Goal: Task Accomplishment & Management: Complete application form

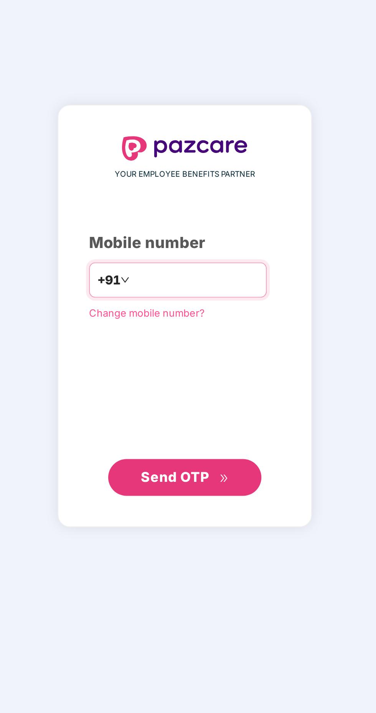
type input "**********"
click at [187, 455] on span "Send OTP" at bounding box center [183, 451] width 34 height 8
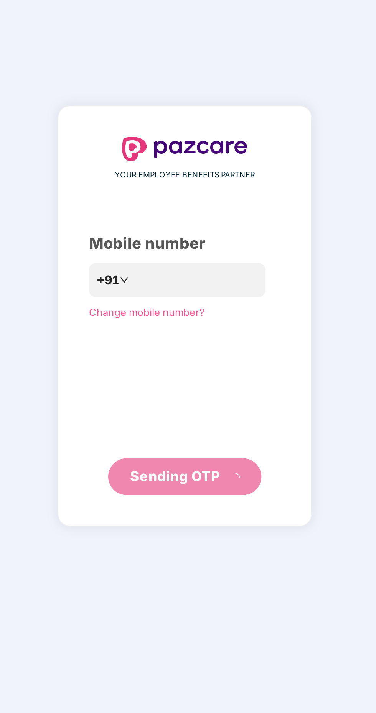
scroll to position [2, 0]
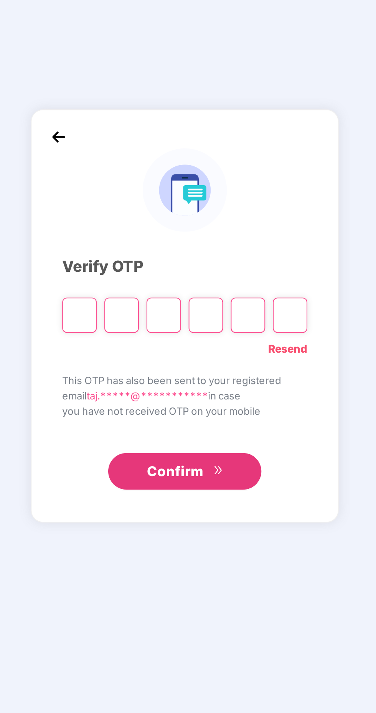
type input "*"
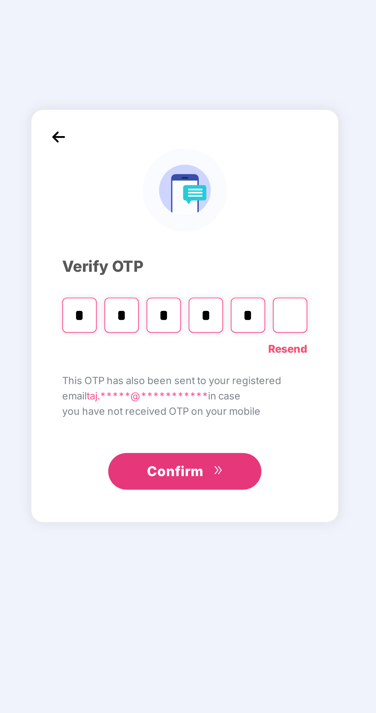
click at [154, 379] on input "*" at bounding box center [156, 370] width 17 height 18
type input "*"
click at [202, 379] on input "*" at bounding box center [198, 370] width 17 height 18
type input "*"
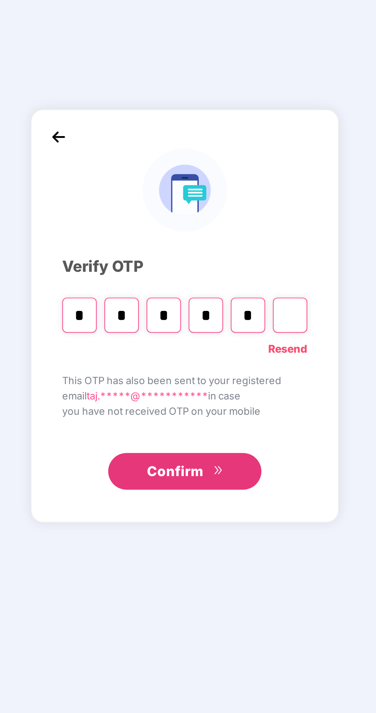
type input "*"
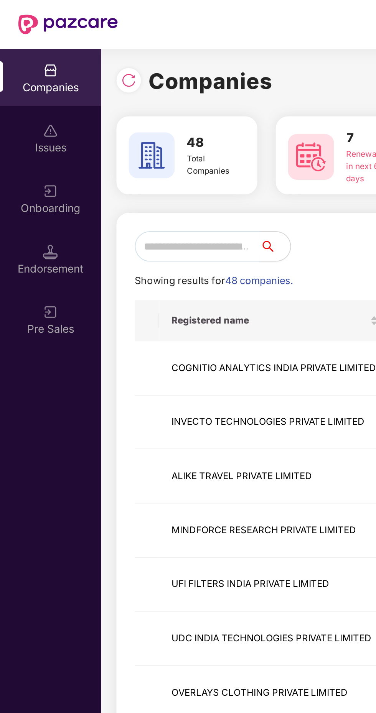
click at [97, 122] on input "text" at bounding box center [98, 123] width 62 height 15
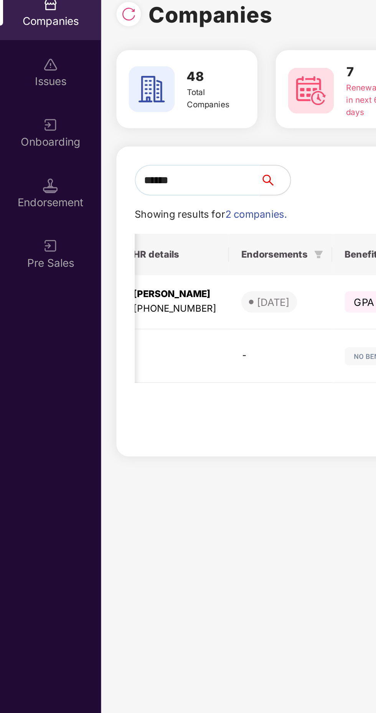
scroll to position [0, 289]
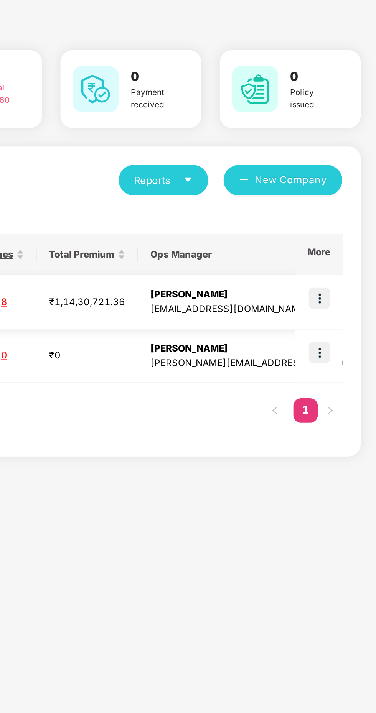
type input "******"
click at [349, 183] on img at bounding box center [347, 182] width 11 height 11
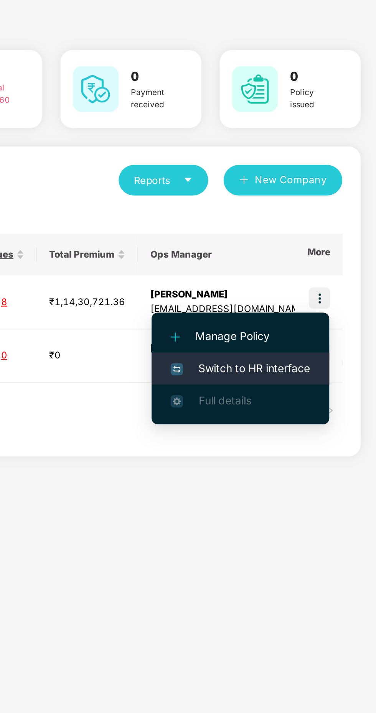
click at [314, 220] on span "Switch to HR interface" at bounding box center [308, 218] width 70 height 8
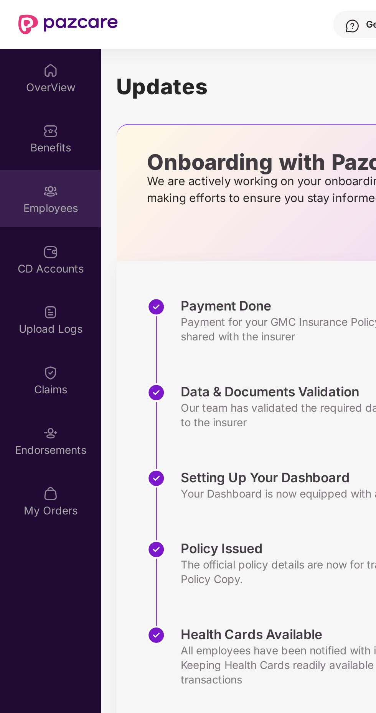
click at [21, 104] on div "Employees" at bounding box center [25, 104] width 51 height 8
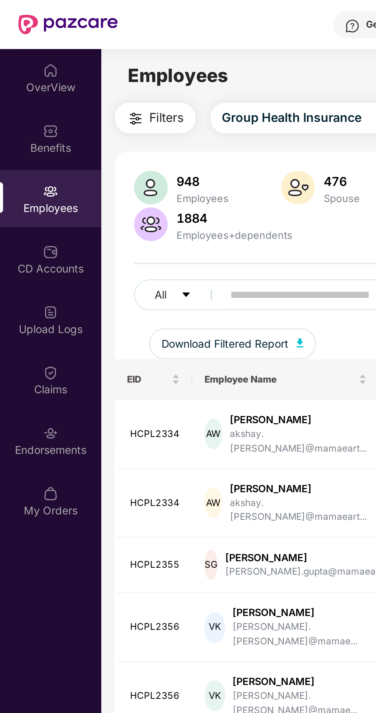
click at [131, 146] on input "text" at bounding box center [184, 148] width 138 height 12
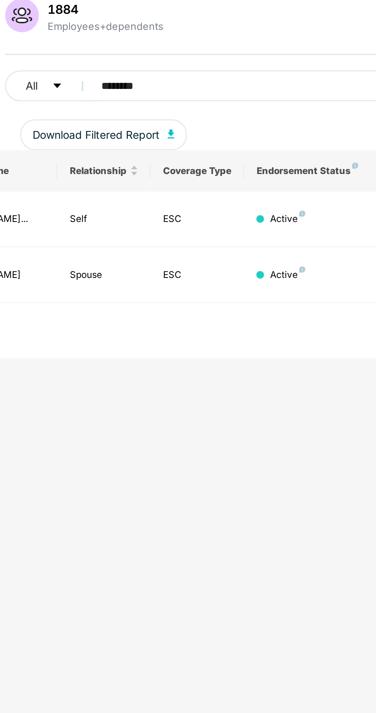
scroll to position [0, 187]
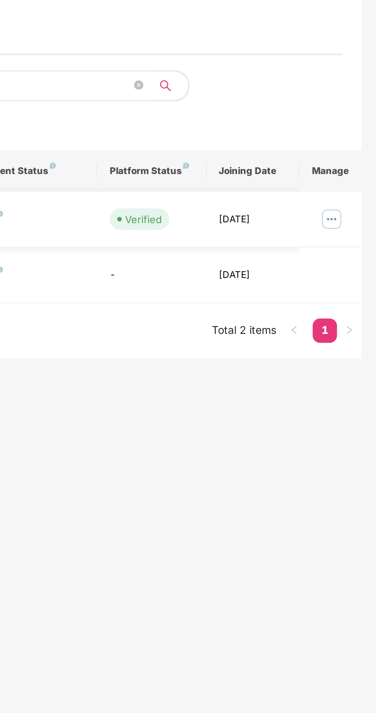
type input "********"
click at [355, 194] on img at bounding box center [353, 190] width 12 height 12
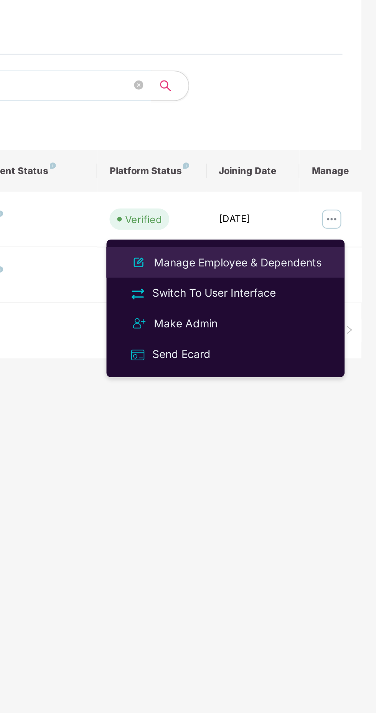
click at [324, 211] on div "Manage Employee & Dependents" at bounding box center [306, 211] width 87 height 8
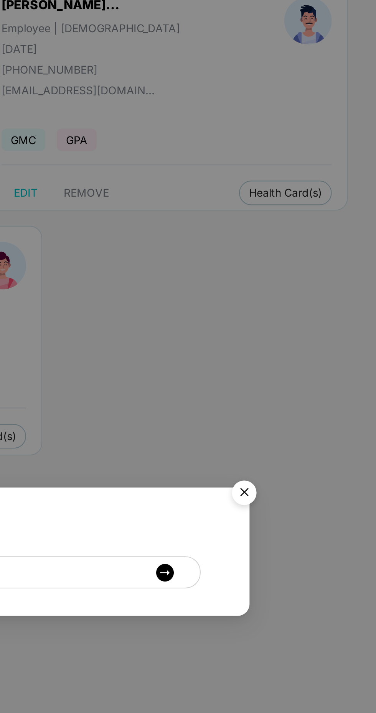
click at [313, 328] on img "Close" at bounding box center [309, 327] width 21 height 21
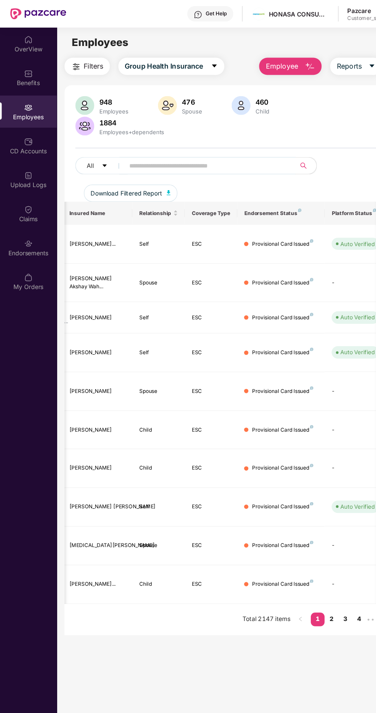
scroll to position [0, 136]
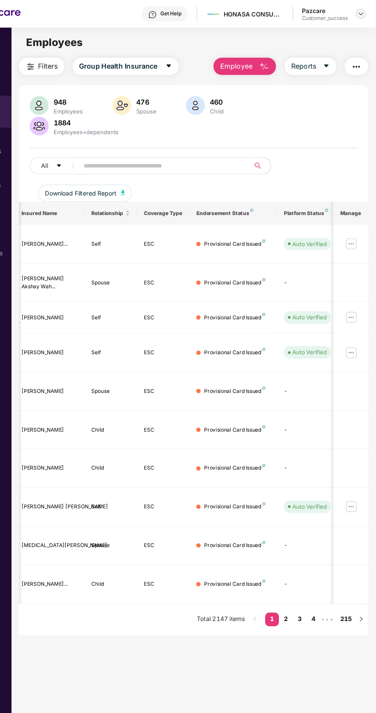
click at [360, 15] on img at bounding box center [362, 12] width 6 height 6
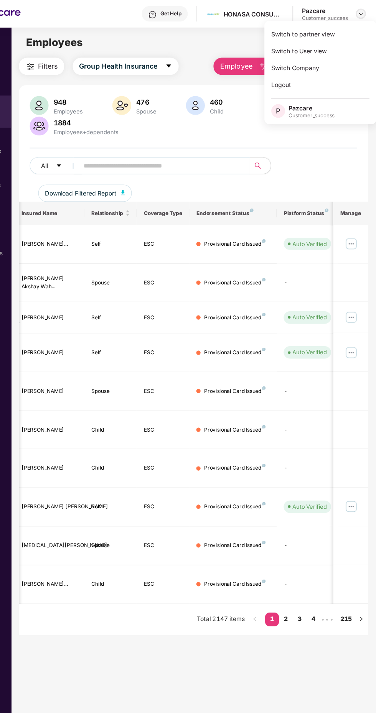
click at [361, 12] on img at bounding box center [362, 12] width 6 height 6
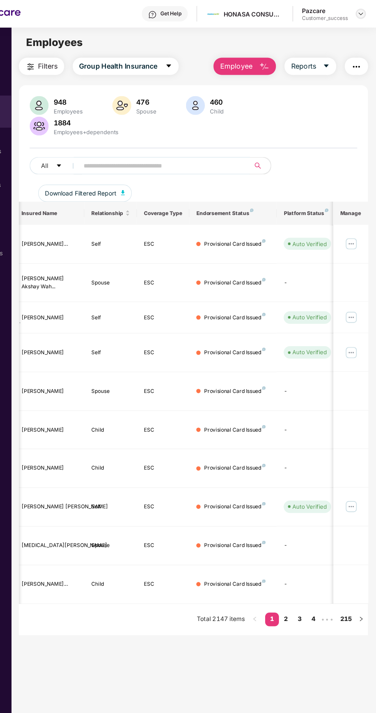
click at [361, 12] on img at bounding box center [362, 12] width 6 height 6
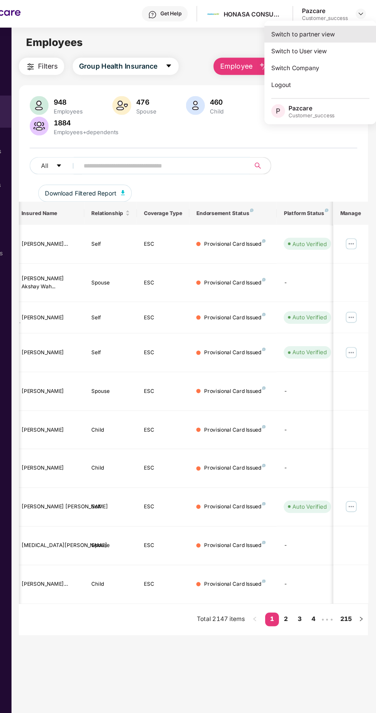
click at [325, 28] on div "Switch to partner view" at bounding box center [326, 30] width 100 height 15
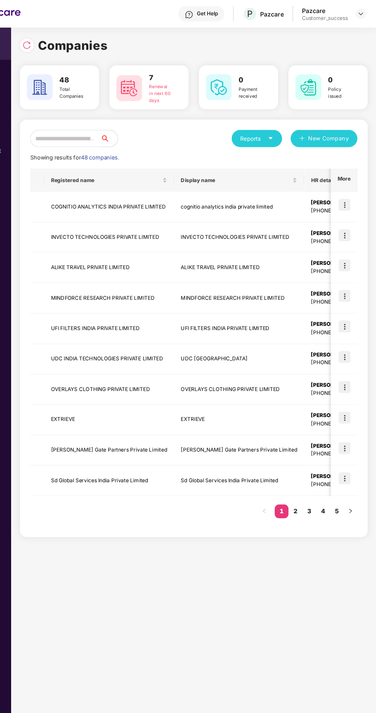
click at [105, 123] on input "text" at bounding box center [98, 123] width 62 height 15
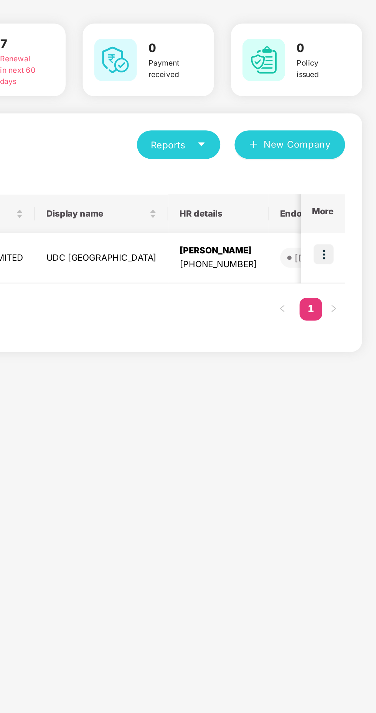
type input "***"
click at [348, 184] on img at bounding box center [347, 182] width 11 height 11
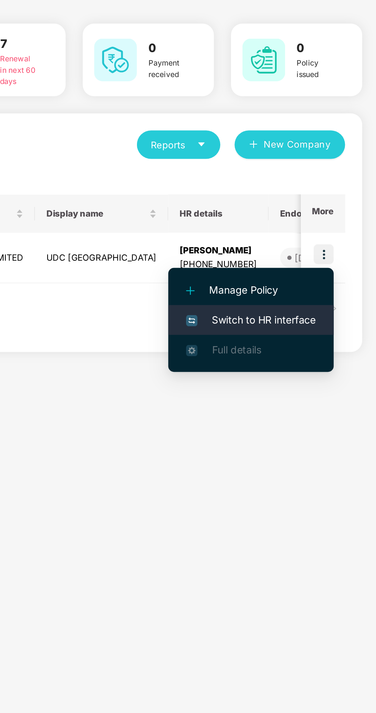
click at [320, 220] on span "Switch to HR interface" at bounding box center [308, 218] width 70 height 8
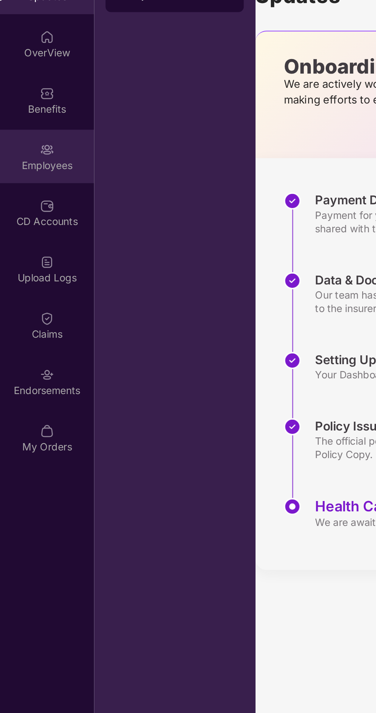
click at [25, 136] on div "Employees" at bounding box center [25, 135] width 51 height 8
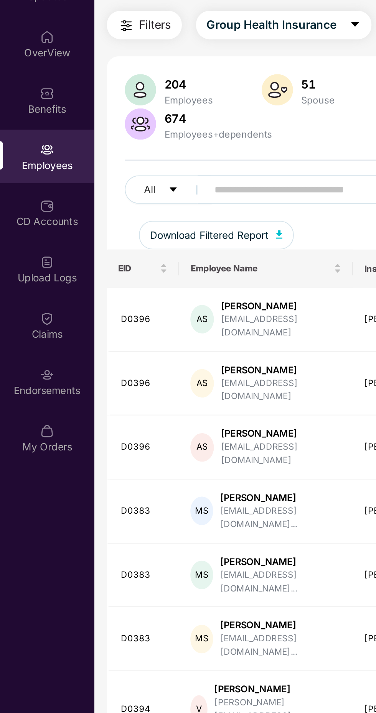
click at [138, 149] on input "text" at bounding box center [184, 148] width 138 height 12
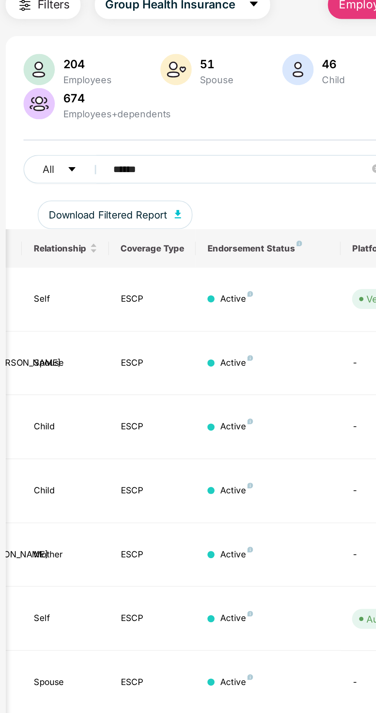
scroll to position [0, 187]
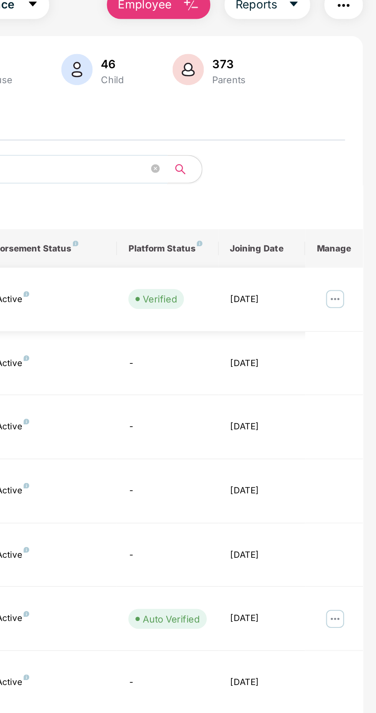
type input "******"
click at [357, 192] on img at bounding box center [353, 193] width 12 height 12
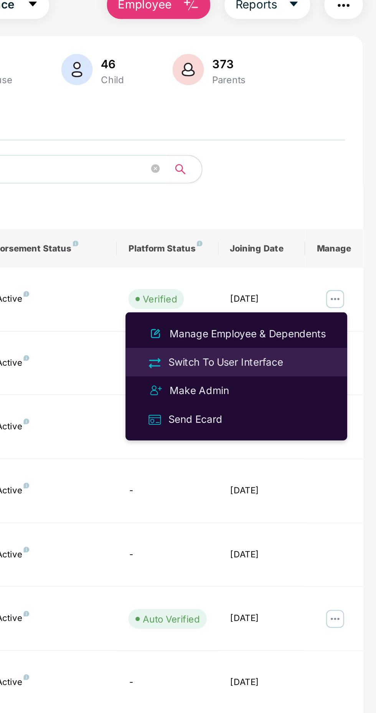
click at [307, 229] on div "Switch To User Interface" at bounding box center [294, 227] width 65 height 8
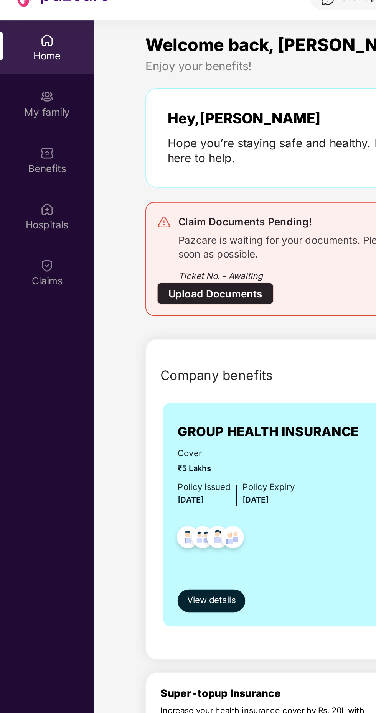
click at [114, 190] on div "Upload Documents" at bounding box center [115, 190] width 63 height 12
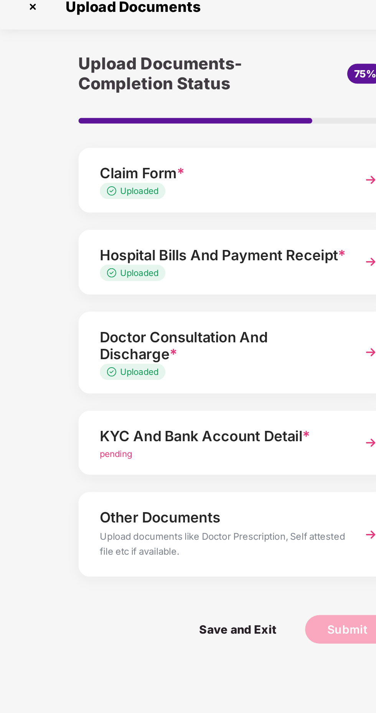
click at [67, 274] on span "pending" at bounding box center [62, 271] width 17 height 6
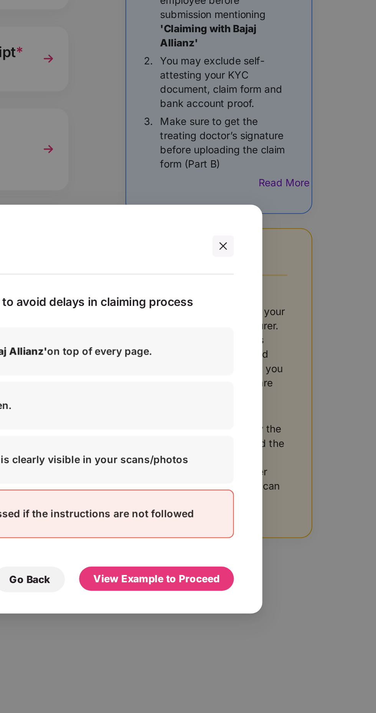
click at [266, 452] on div "View Example to Proceed" at bounding box center [257, 448] width 68 height 8
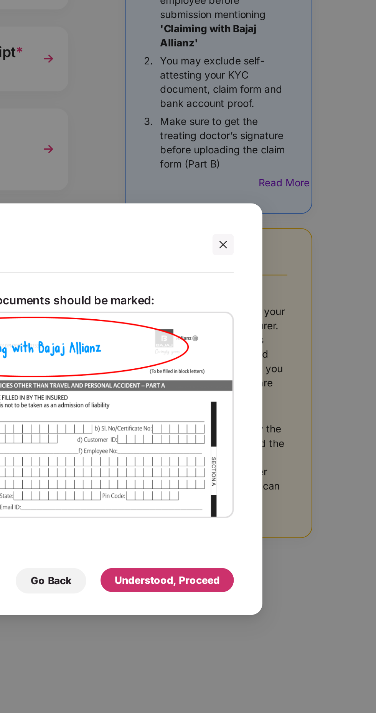
click at [260, 453] on div "Understood, Proceed" at bounding box center [263, 448] width 56 height 8
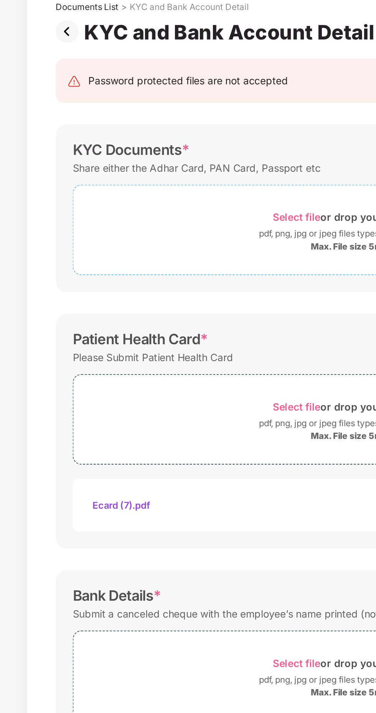
click at [159, 187] on span "Select file" at bounding box center [160, 186] width 26 height 7
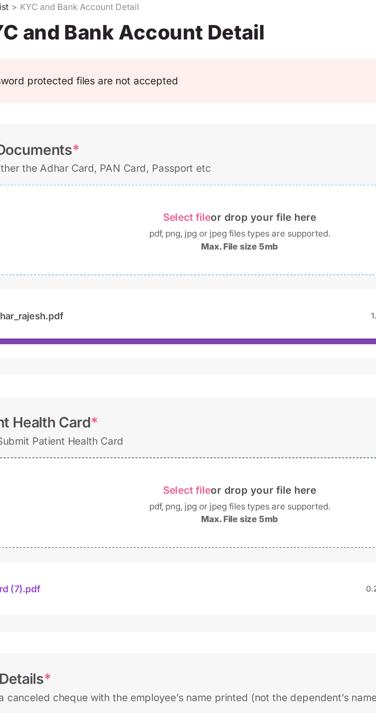
click at [161, 190] on div "Select file or drop your file here" at bounding box center [188, 186] width 82 height 10
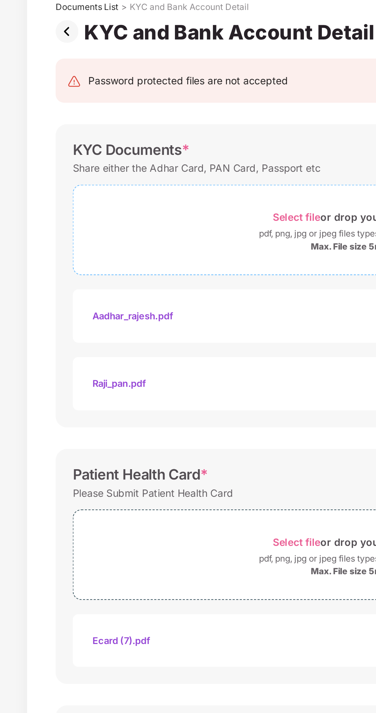
click at [156, 186] on span "Select file" at bounding box center [160, 186] width 26 height 7
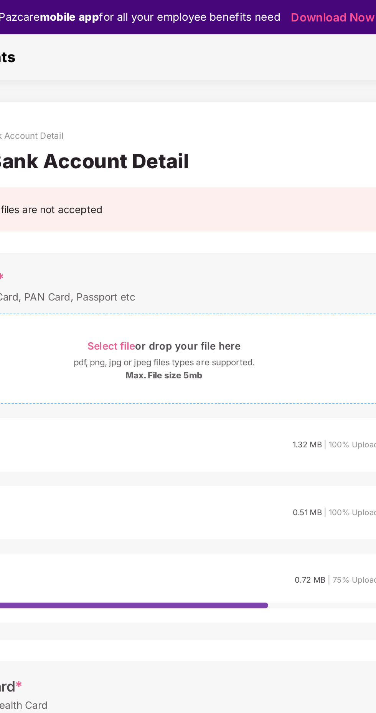
click at [158, 187] on span "Select file" at bounding box center [160, 186] width 26 height 7
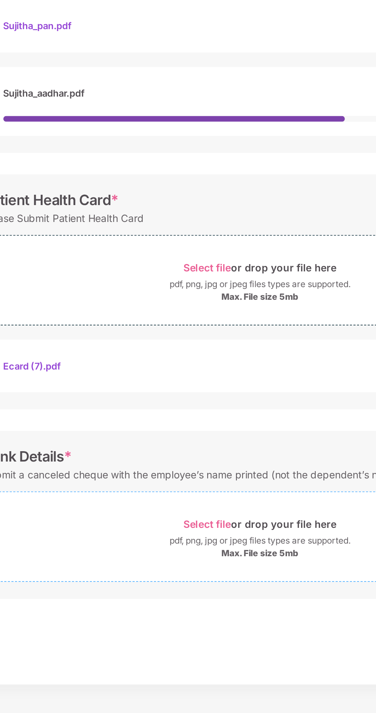
click at [159, 579] on span "Select file" at bounding box center [160, 580] width 26 height 7
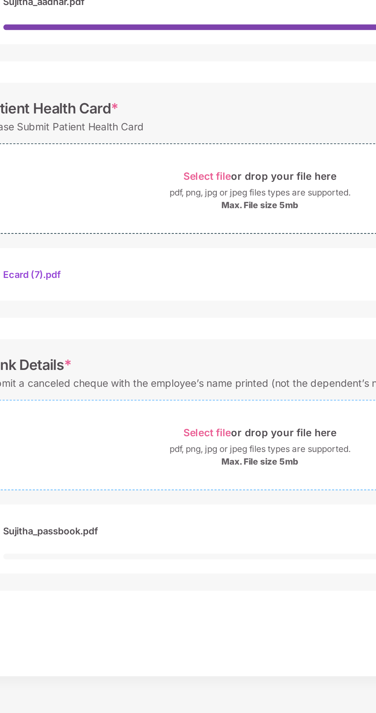
scroll to position [59, 0]
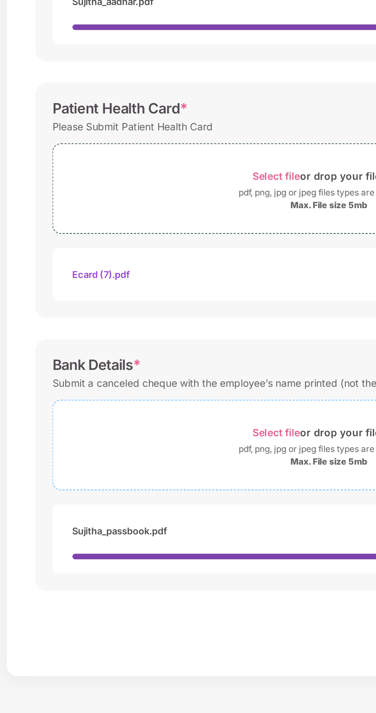
click at [155, 559] on span "Select file" at bounding box center [160, 562] width 26 height 7
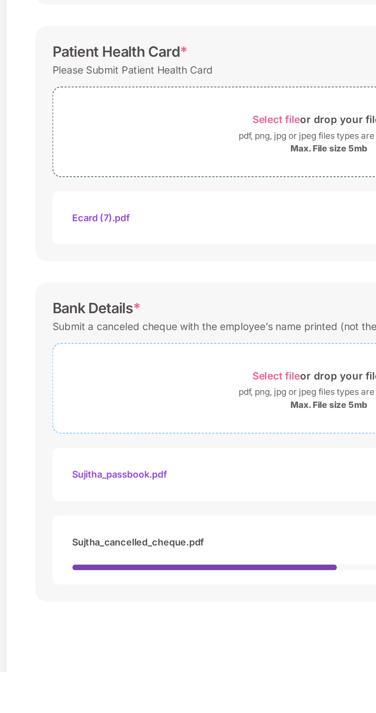
scroll to position [18, 0]
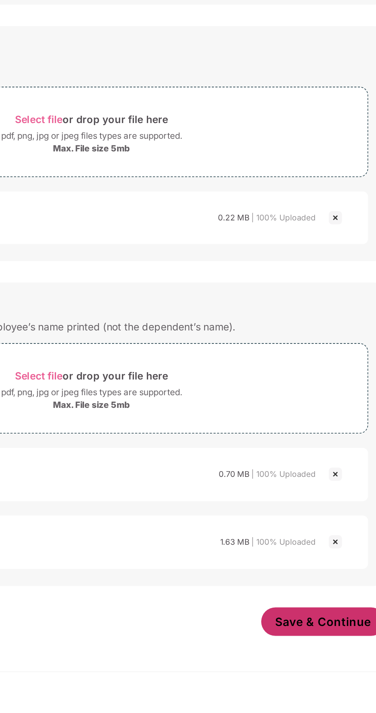
click at [298, 682] on span "Save & Continue" at bounding box center [313, 686] width 52 height 8
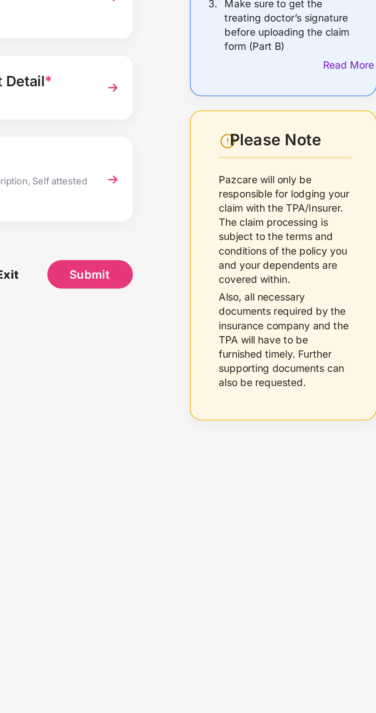
scroll to position [55, 0]
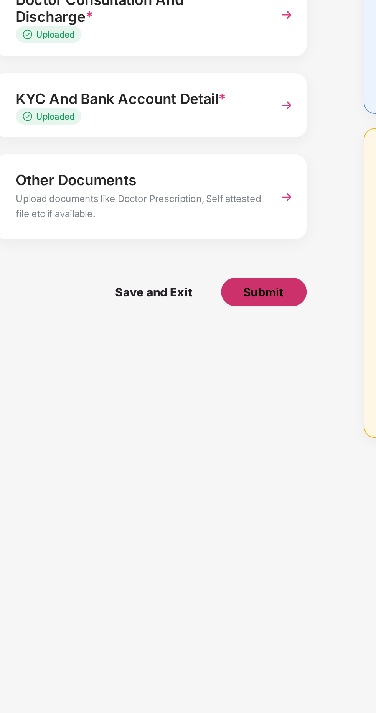
click at [189, 325] on span "Submit" at bounding box center [187, 329] width 22 height 8
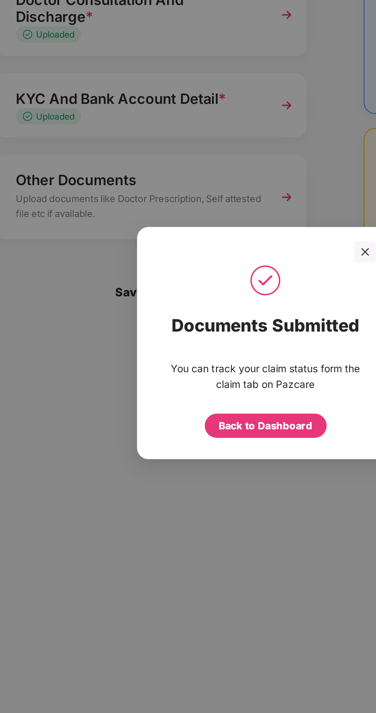
click at [189, 398] on div "Back to Dashboard" at bounding box center [188, 401] width 50 height 8
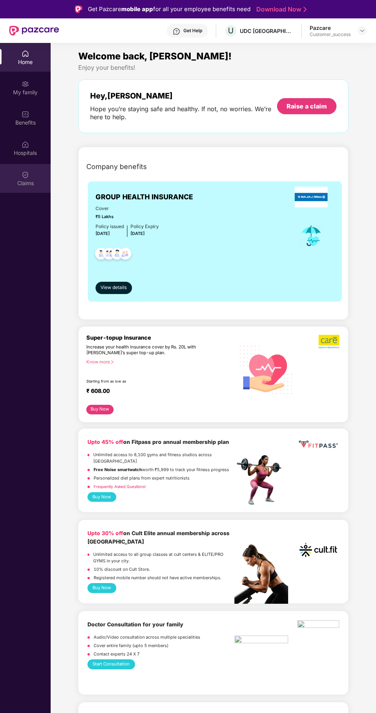
click at [34, 184] on div "Claims" at bounding box center [25, 183] width 51 height 8
